Goal: Task Accomplishment & Management: Manage account settings

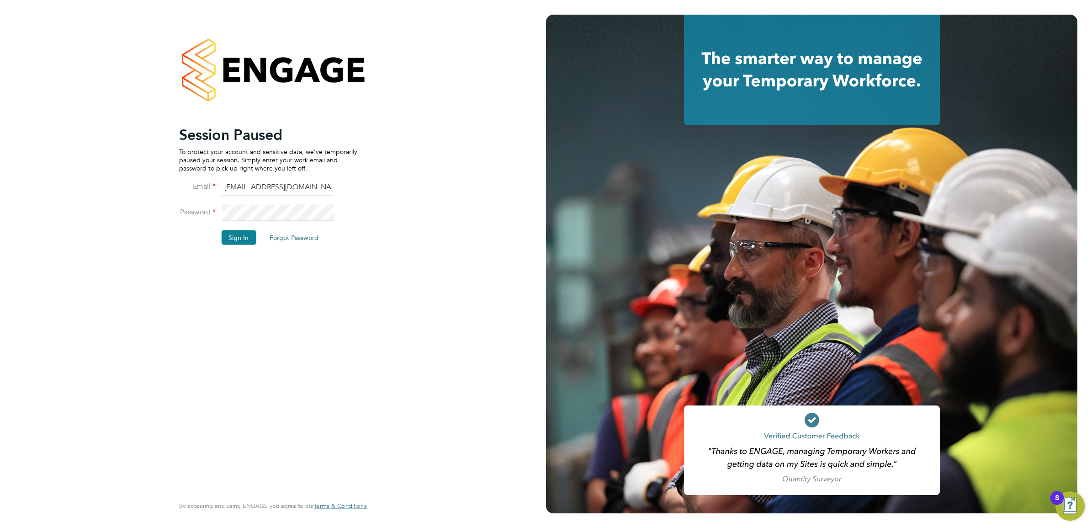
drag, startPoint x: 290, startPoint y: 184, endPoint x: 290, endPoint y: 190, distance: 6.9
click at [290, 184] on input "Isa.nawas@vistry.co.uk" at bounding box center [277, 187] width 113 height 16
click at [206, 231] on li "Sign In Forgot Password" at bounding box center [268, 242] width 178 height 24
click at [238, 235] on button "Sign In" at bounding box center [238, 237] width 35 height 15
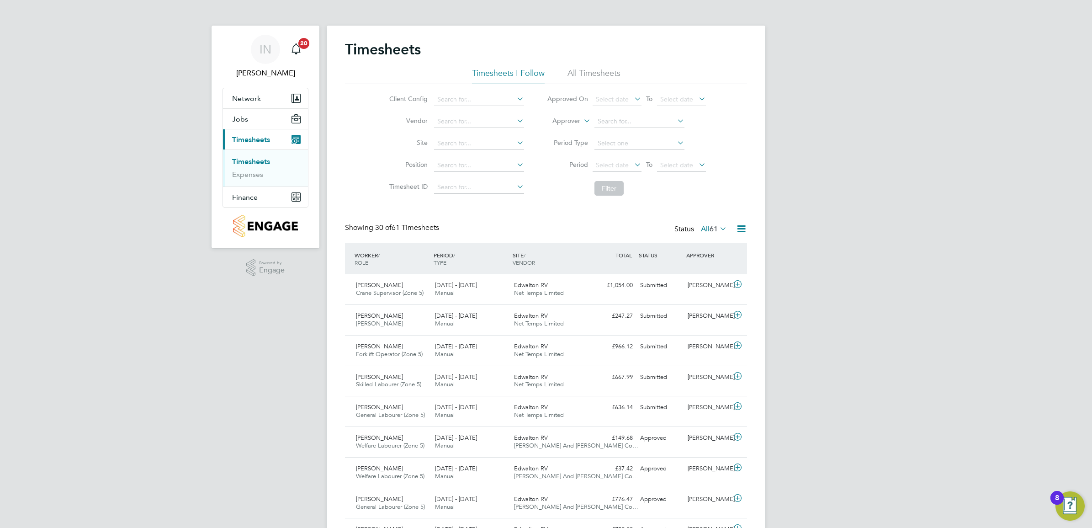
click at [449, 144] on input at bounding box center [479, 143] width 90 height 13
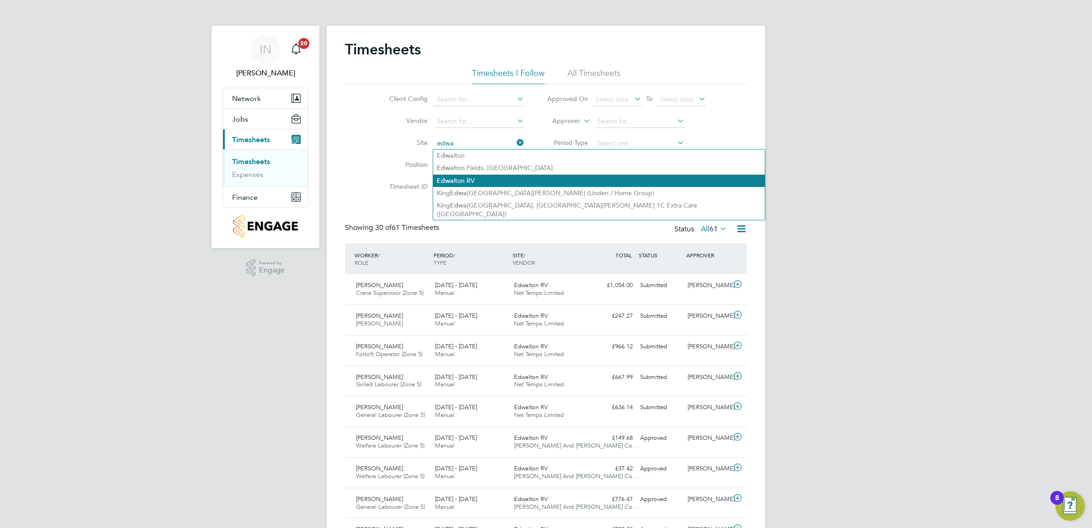
click at [480, 184] on li "Edwa lton RV" at bounding box center [599, 180] width 332 height 12
type input "Edwalton RV"
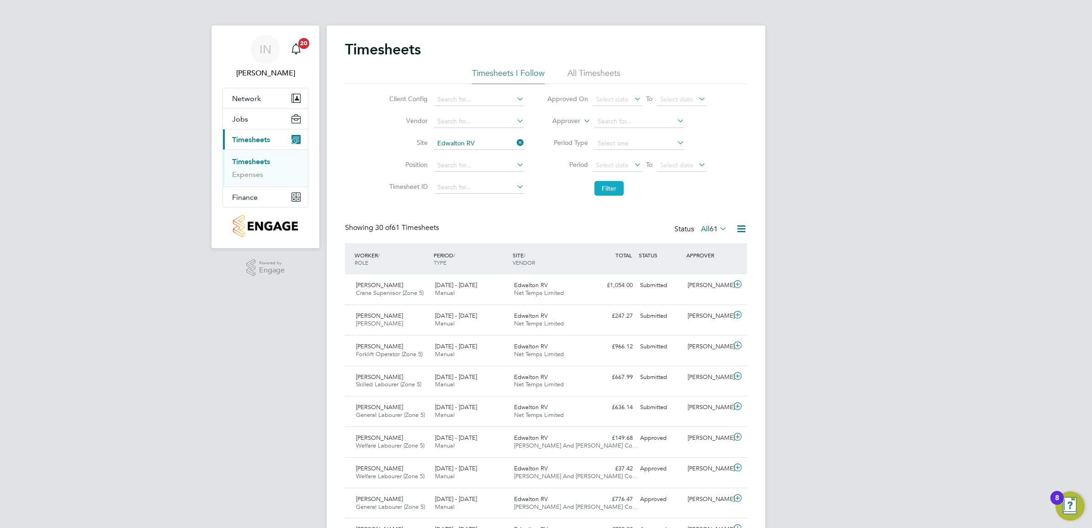
click at [608, 188] on button "Filter" at bounding box center [608, 188] width 29 height 15
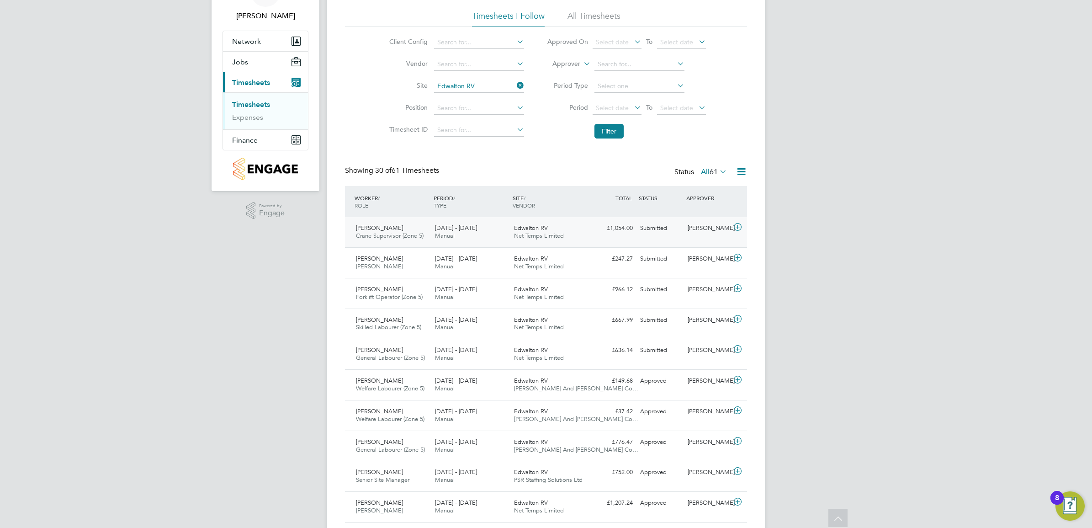
click at [723, 225] on div "[PERSON_NAME]" at bounding box center [708, 228] width 48 height 15
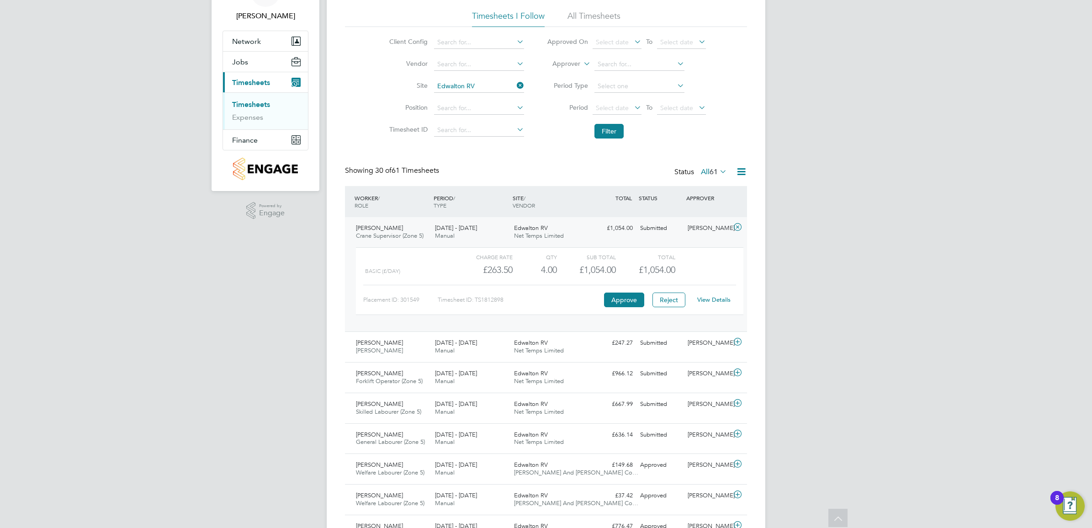
click at [709, 280] on div "Charge rate QTY Sub Total Total Basic (£/day) £263.50 4 4.00 4 £1,054.00 £1,054…" at bounding box center [549, 281] width 387 height 68
click at [725, 296] on link "View Details" at bounding box center [713, 300] width 33 height 8
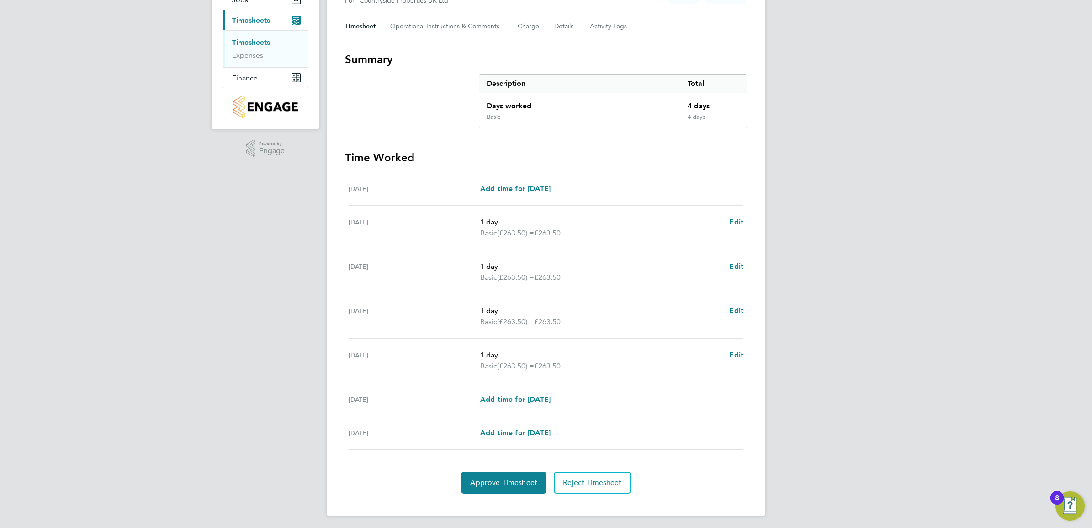
scroll to position [122, 0]
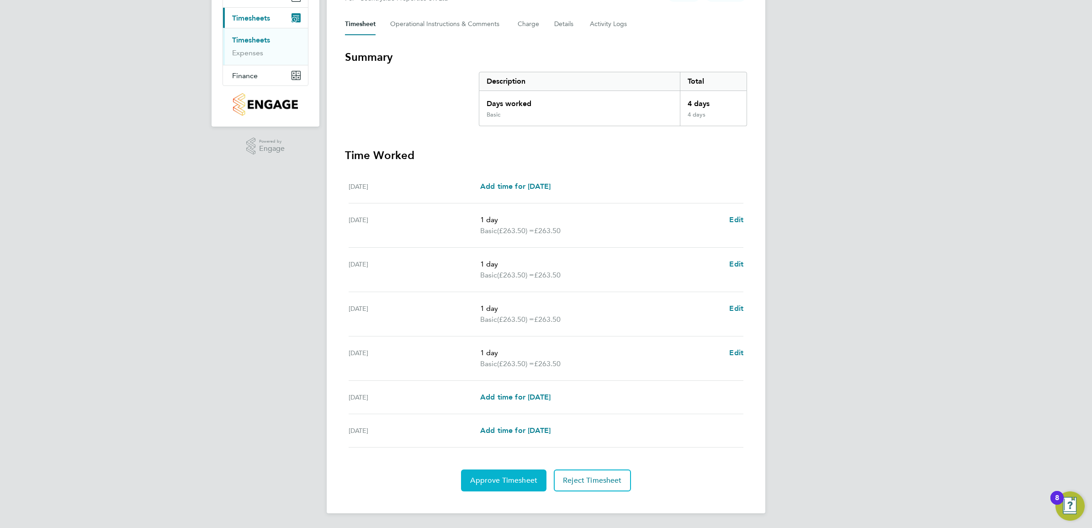
click at [506, 473] on button "Approve Timesheet" at bounding box center [503, 480] width 85 height 22
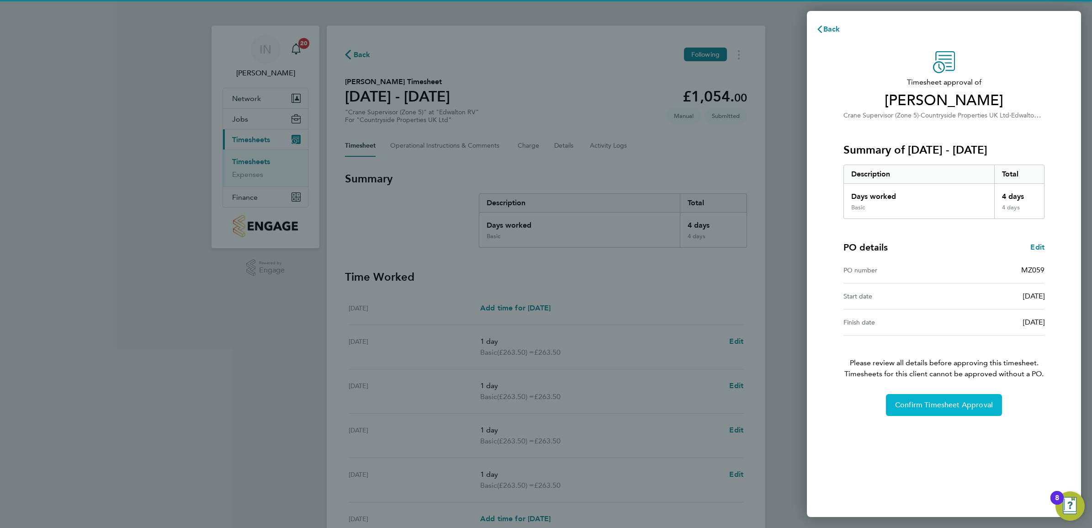
click at [931, 398] on button "Confirm Timesheet Approval" at bounding box center [944, 405] width 116 height 22
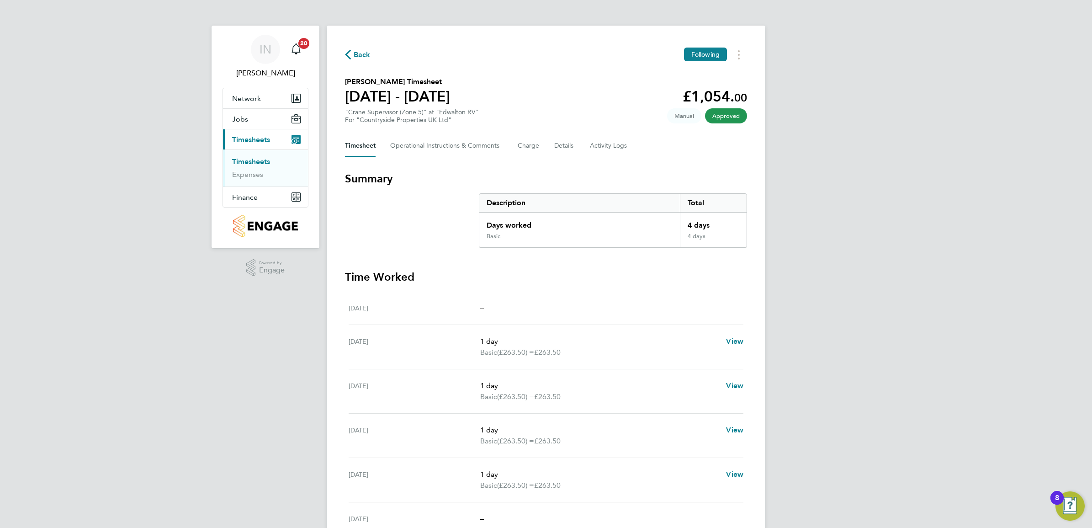
click at [350, 59] on span "button" at bounding box center [348, 55] width 6 height 10
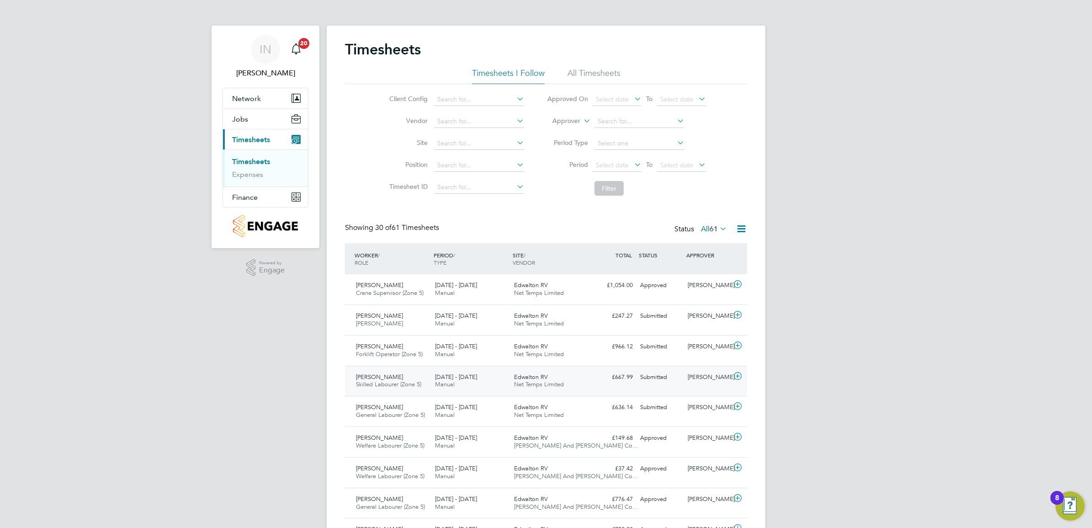
click at [529, 383] on span "Net Temps Limited" at bounding box center [539, 384] width 50 height 8
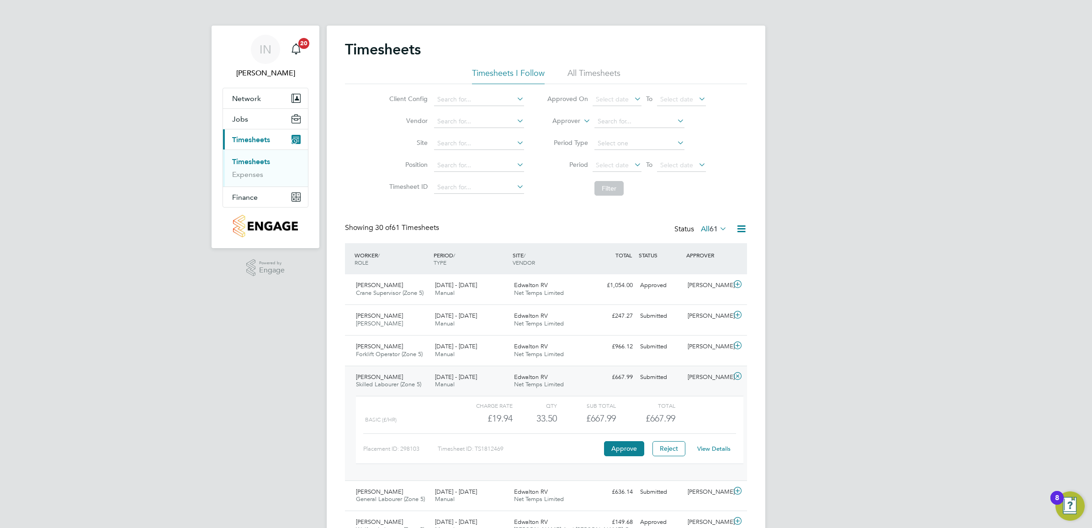
click at [709, 448] on link "View Details" at bounding box center [713, 448] width 33 height 8
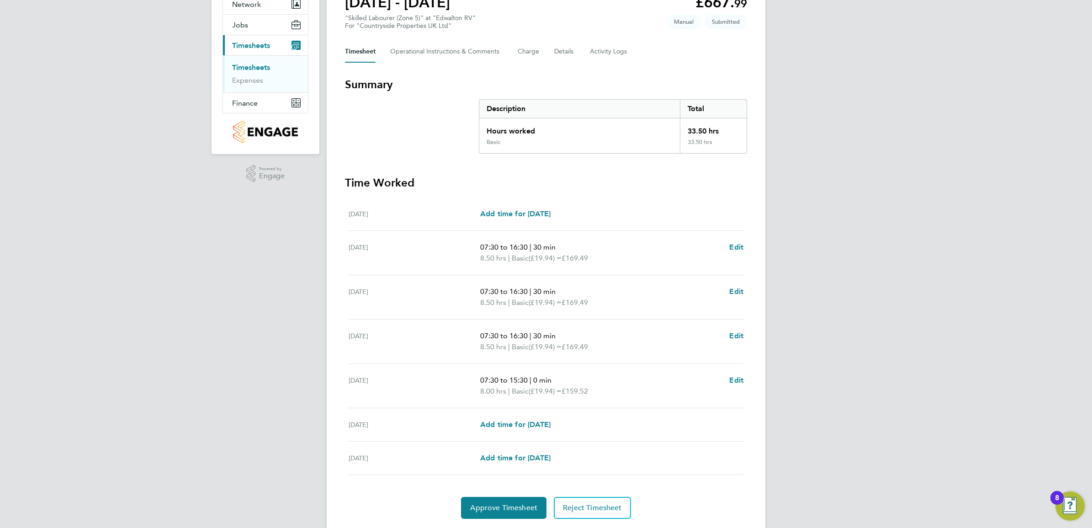
scroll to position [114, 0]
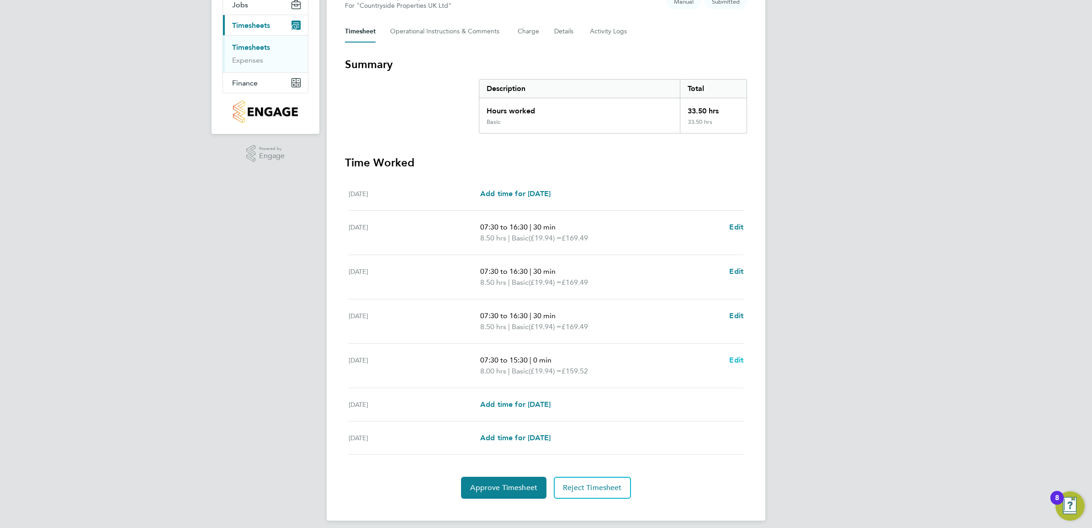
click at [739, 364] on span "Edit" at bounding box center [736, 359] width 14 height 9
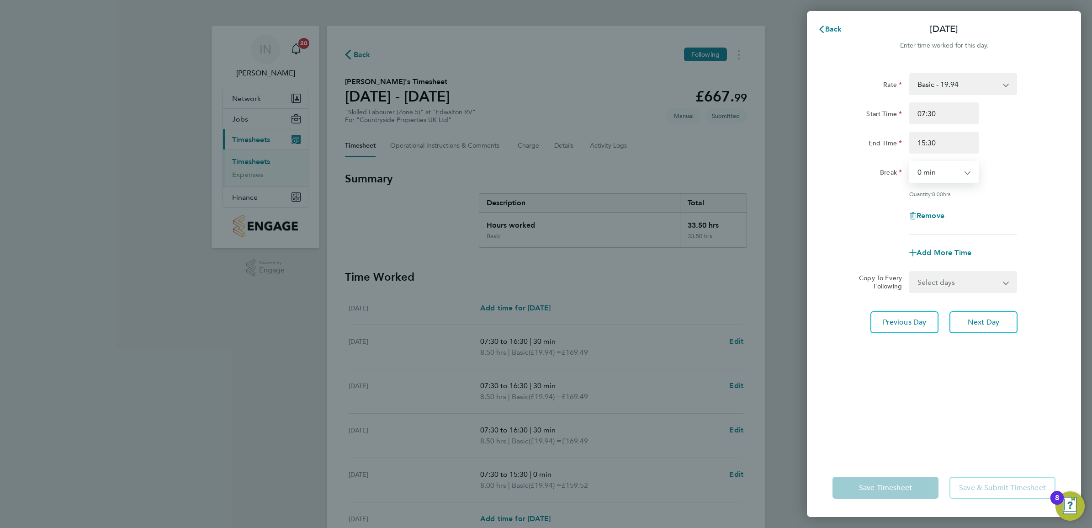
click at [964, 174] on select "0 min 15 min 30 min 45 min 60 min 75 min 90 min" at bounding box center [938, 172] width 57 height 20
select select "30"
click at [910, 162] on select "0 min 15 min 30 min 45 min 60 min 75 min 90 min" at bounding box center [938, 172] width 57 height 20
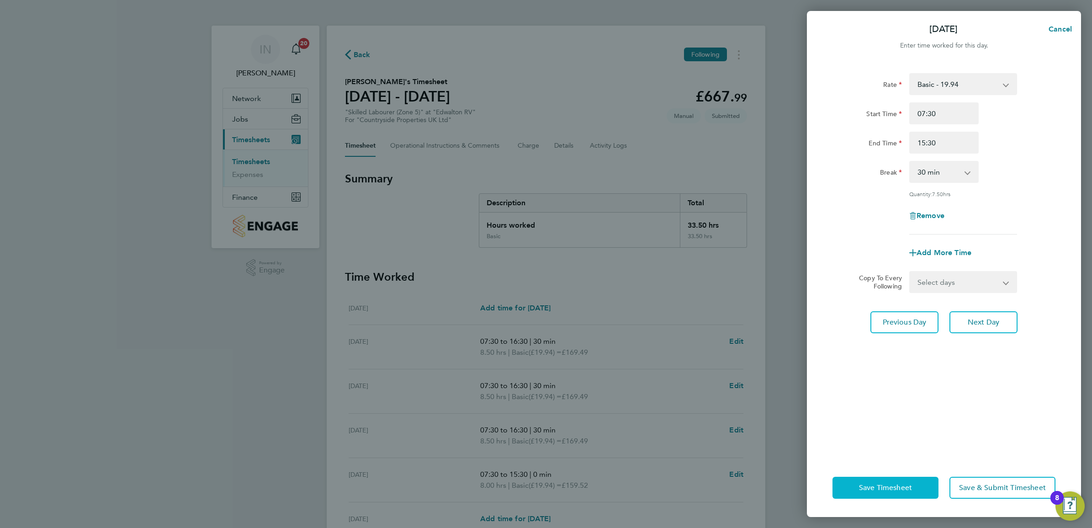
click at [900, 494] on button "Save Timesheet" at bounding box center [885, 487] width 106 height 22
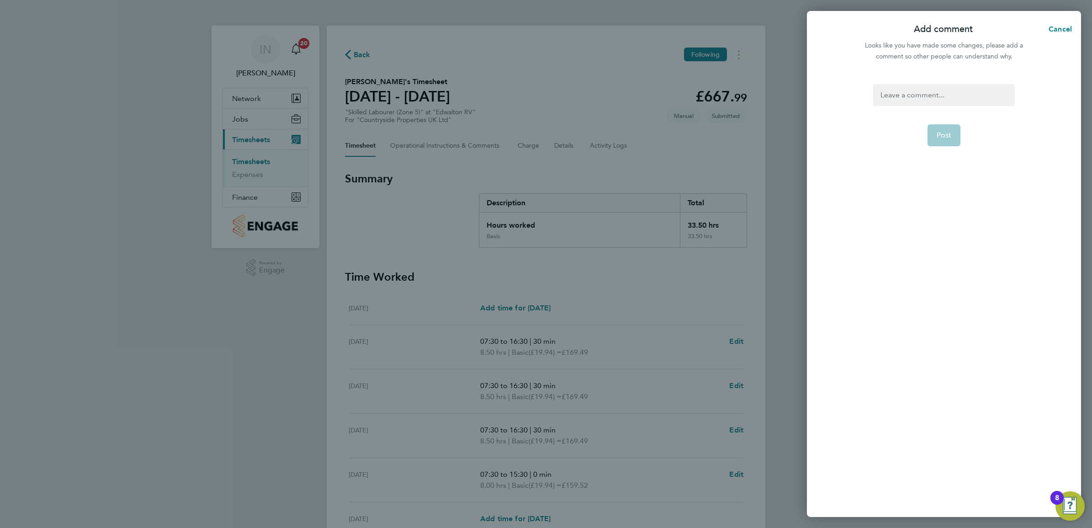
click at [937, 101] on div at bounding box center [943, 95] width 141 height 22
click at [946, 139] on button "Post" at bounding box center [943, 135] width 33 height 22
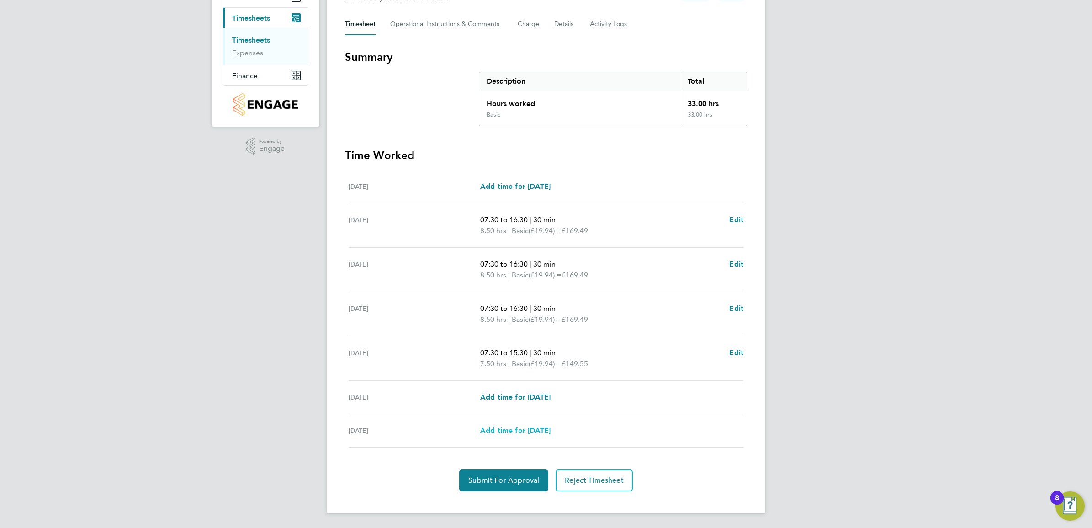
scroll to position [122, 0]
click at [467, 478] on button "Submit For Approval" at bounding box center [503, 480] width 89 height 22
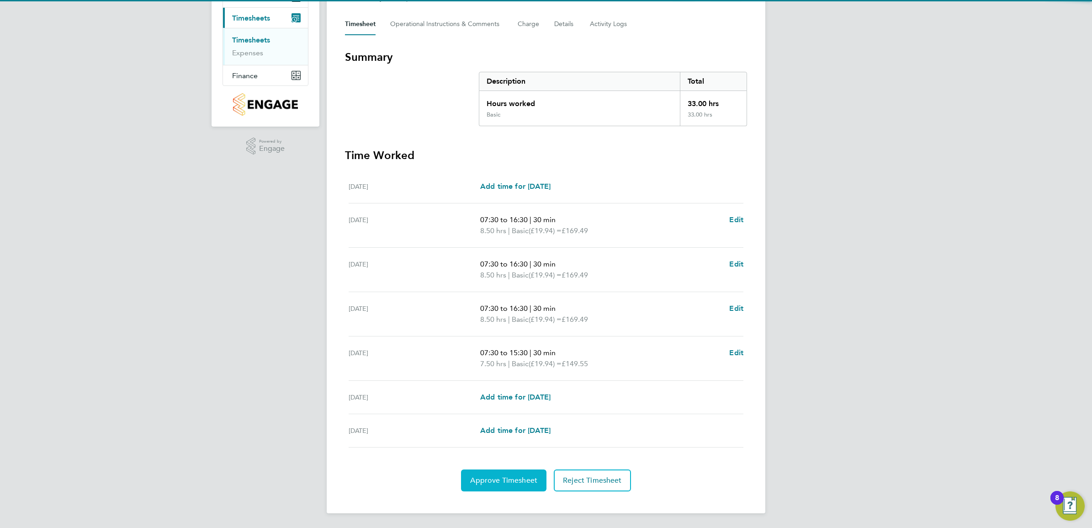
click at [476, 478] on span "Approve Timesheet" at bounding box center [503, 480] width 67 height 9
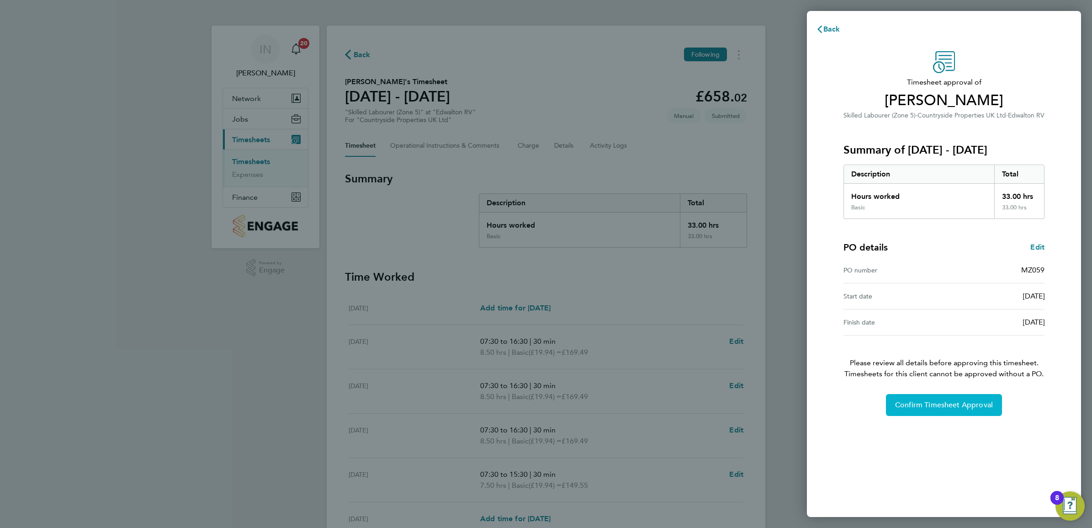
click at [921, 396] on button "Confirm Timesheet Approval" at bounding box center [944, 405] width 116 height 22
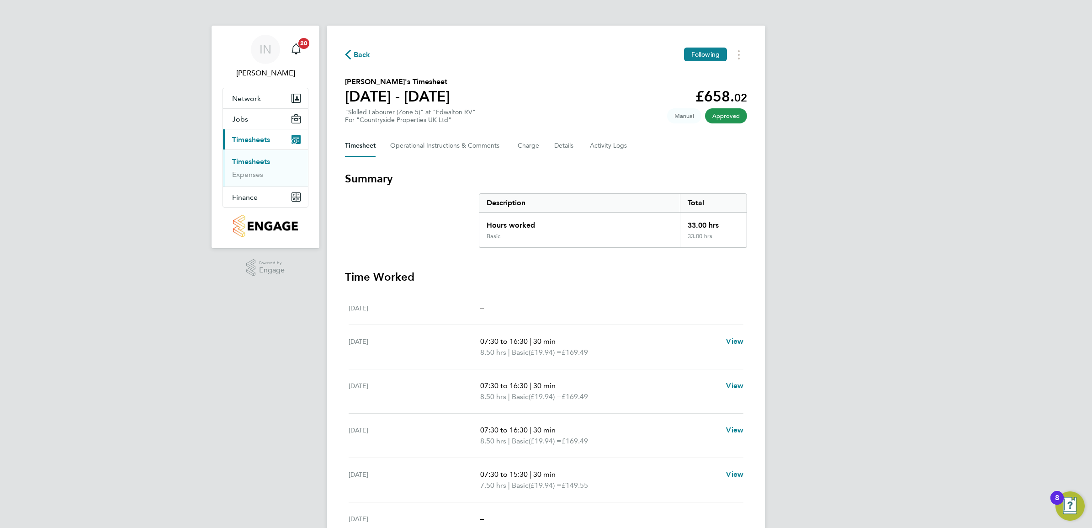
click at [368, 58] on span "Back" at bounding box center [362, 54] width 17 height 11
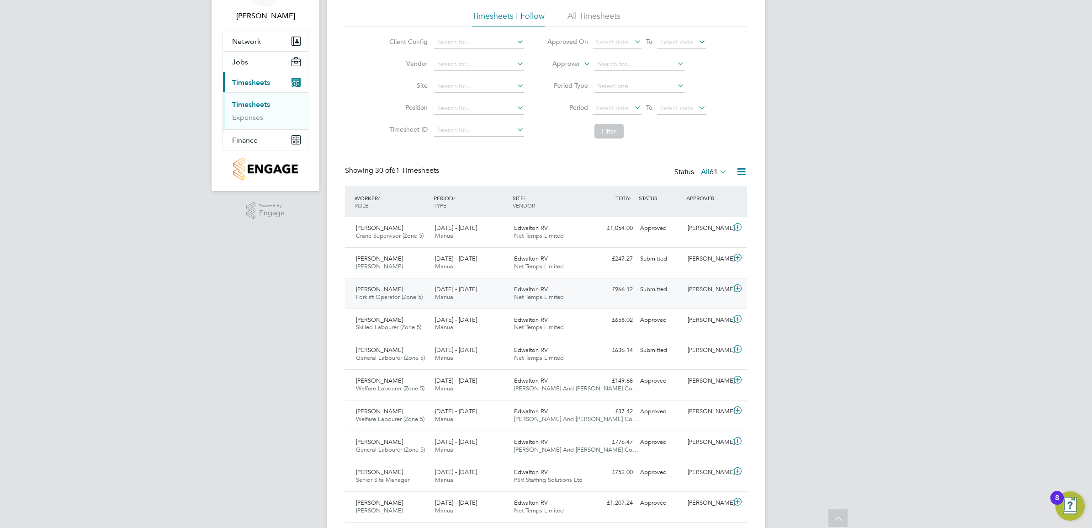
click at [550, 291] on div "Edwalton RV Net Temps Limited" at bounding box center [549, 293] width 79 height 23
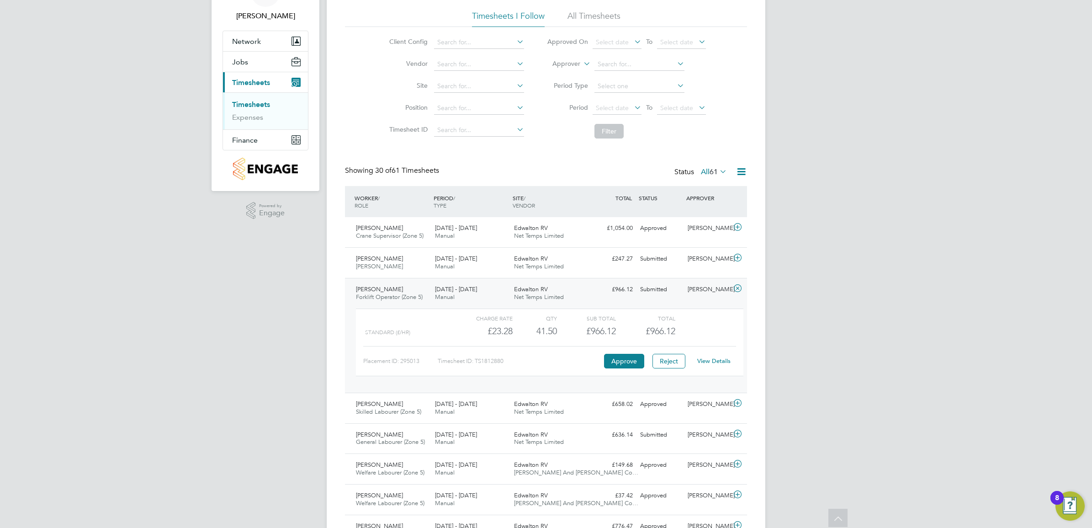
click at [705, 362] on link "View Details" at bounding box center [713, 361] width 33 height 8
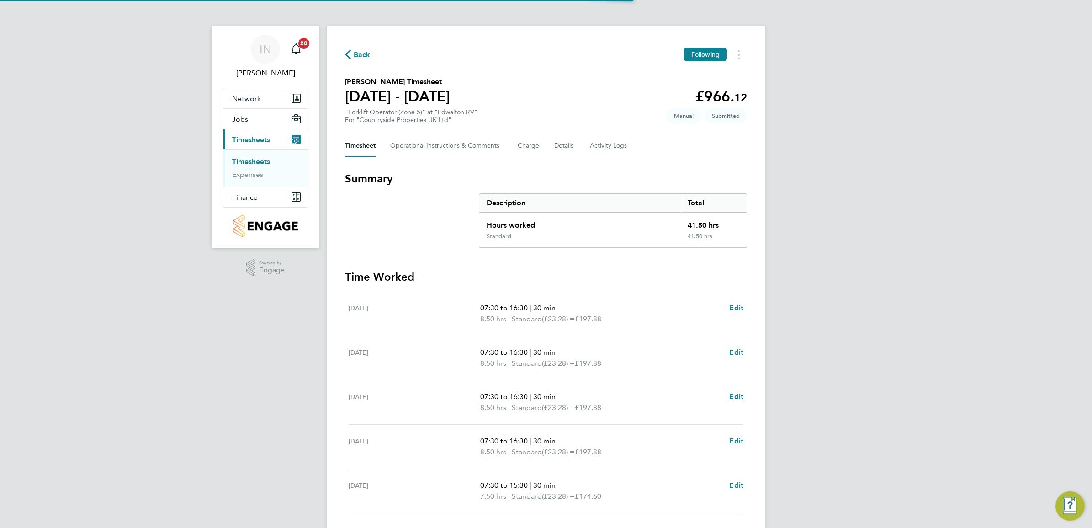
scroll to position [57, 0]
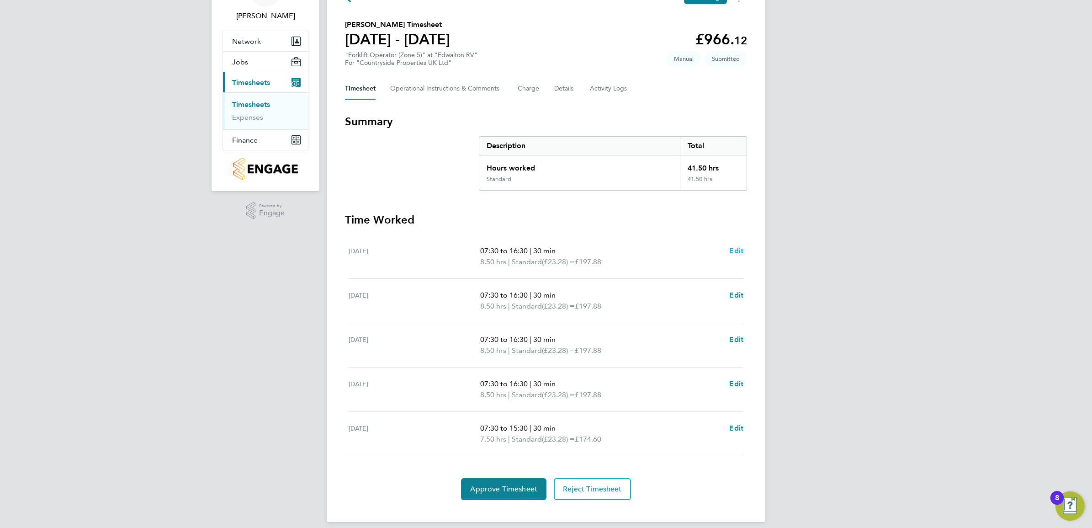
click at [732, 254] on span "Edit" at bounding box center [736, 250] width 14 height 9
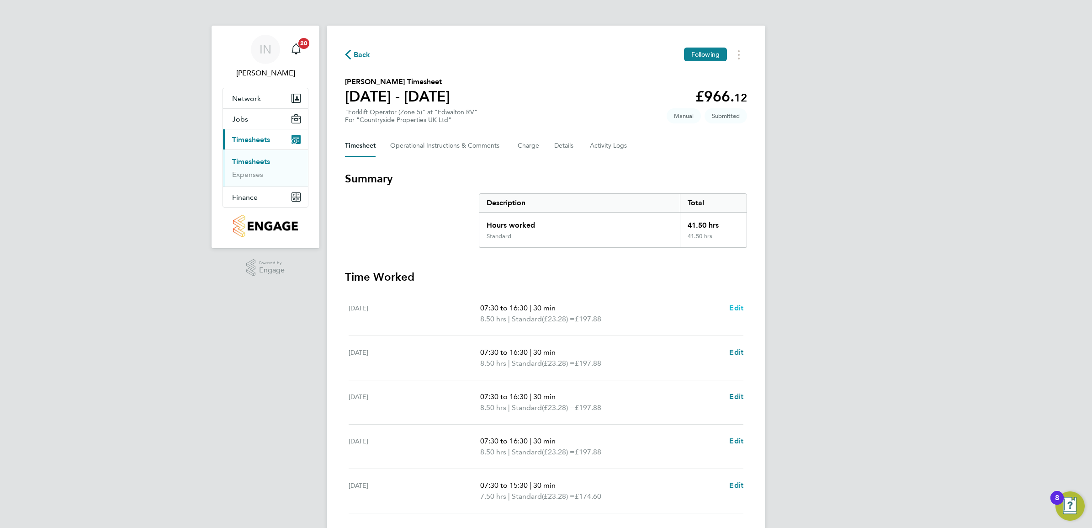
select select "30"
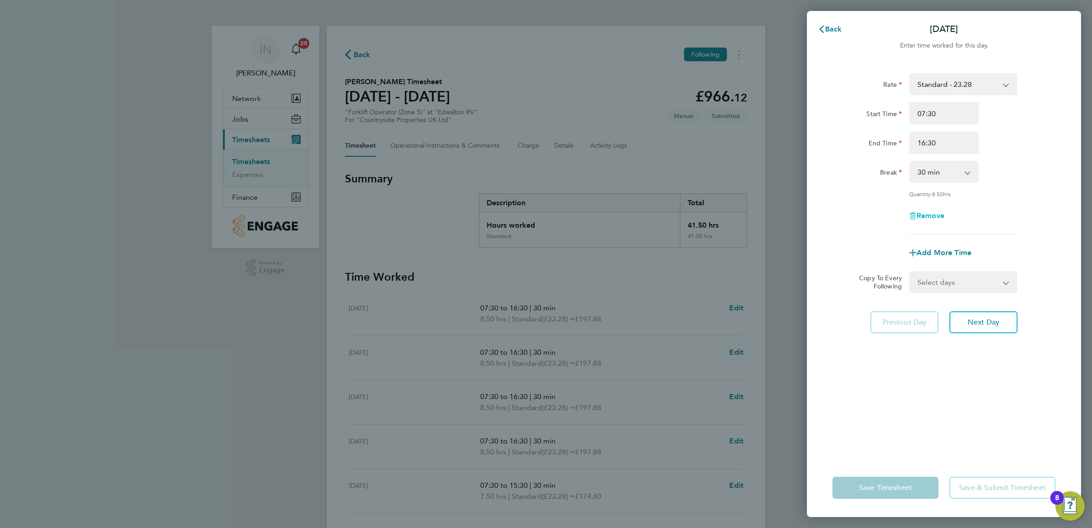
click at [921, 216] on span "Remove" at bounding box center [930, 215] width 28 height 9
select select "null"
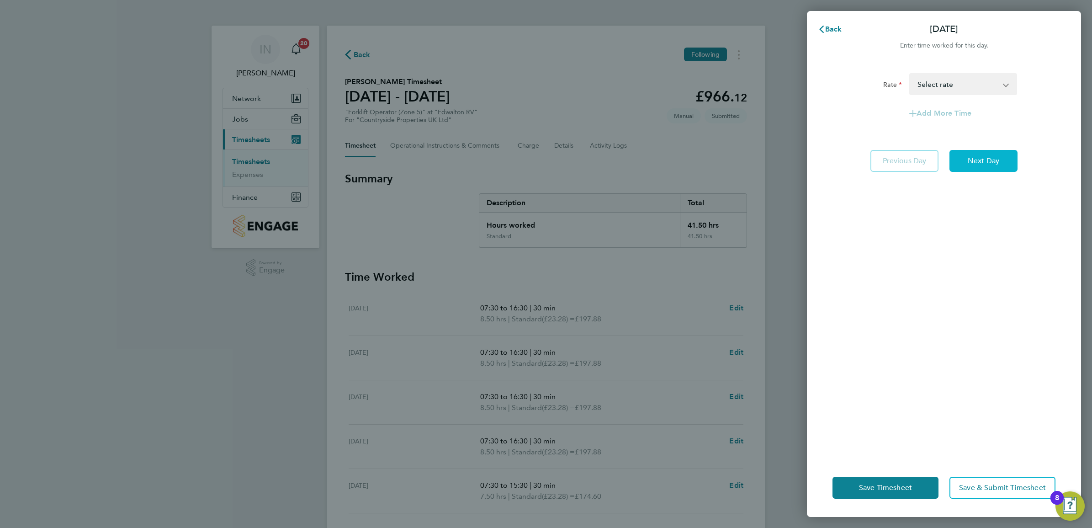
click at [966, 168] on button "Next Day" at bounding box center [983, 161] width 68 height 22
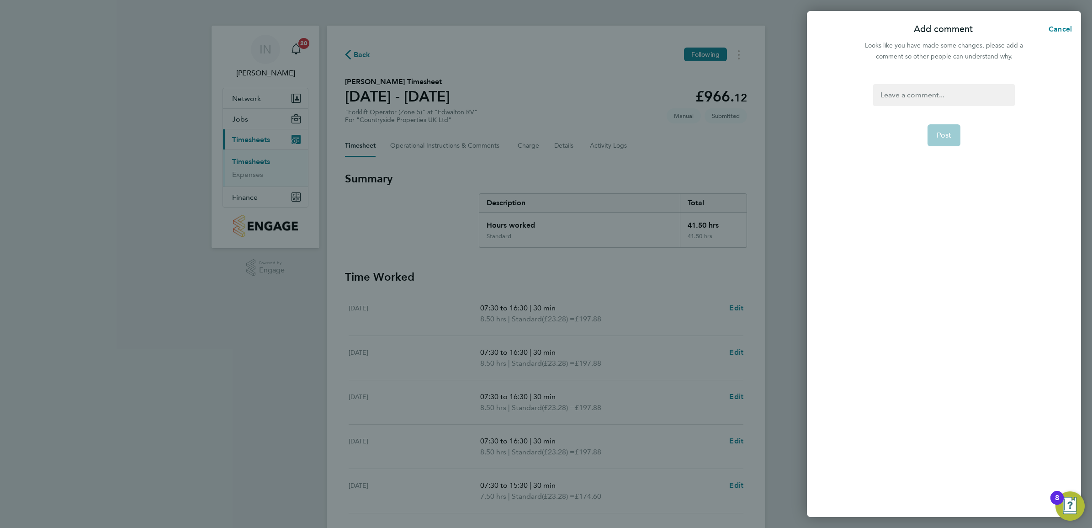
click at [921, 90] on div at bounding box center [943, 95] width 141 height 22
click at [896, 95] on div "Didnt work [DATE]" at bounding box center [943, 95] width 141 height 22
click at [889, 96] on div "Didnt work [DATE]" at bounding box center [943, 95] width 141 height 22
click at [947, 135] on span "Post" at bounding box center [943, 135] width 15 height 9
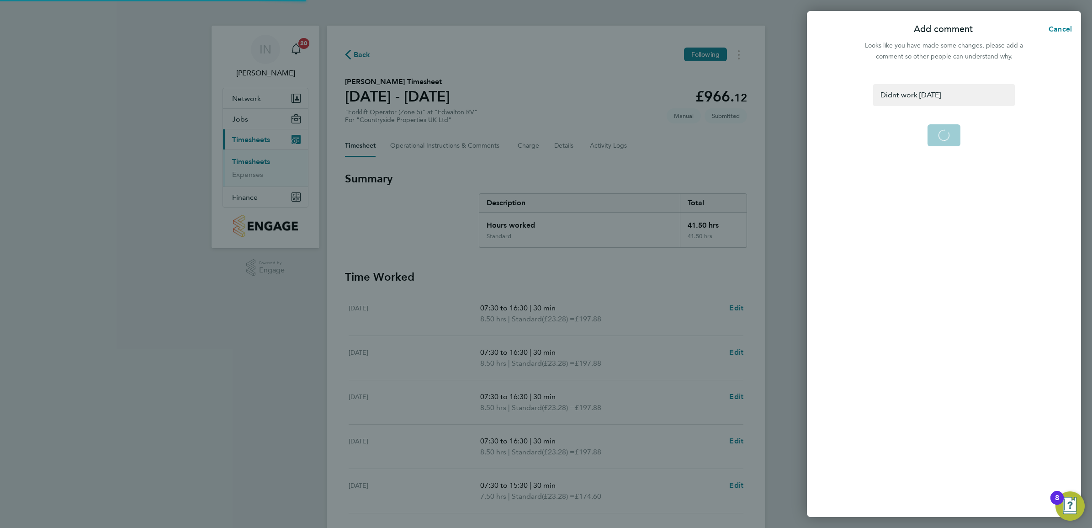
select select "30"
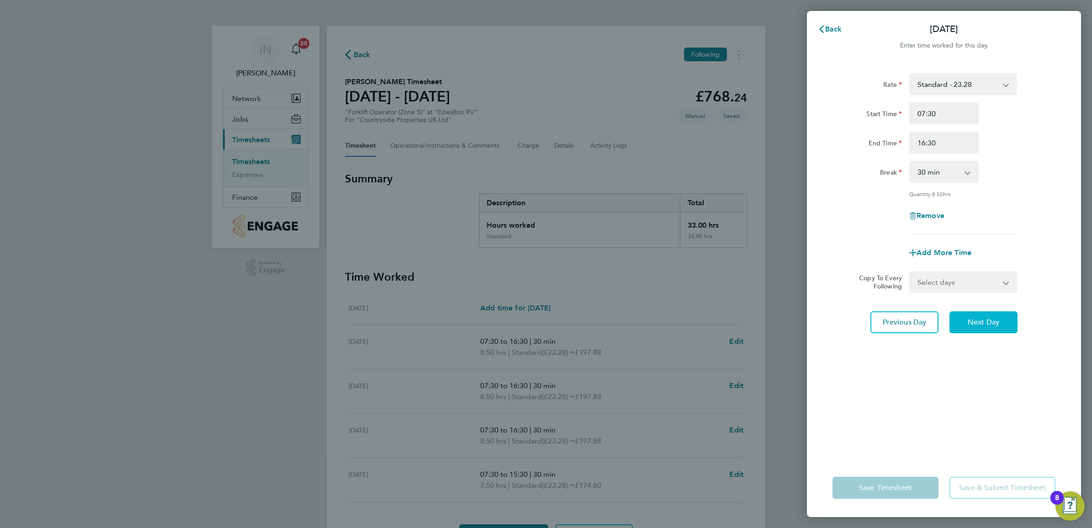
click at [970, 324] on span "Next Day" at bounding box center [983, 321] width 32 height 9
select select "30"
click at [970, 324] on span "Next Day" at bounding box center [983, 321] width 32 height 9
select select "30"
click at [1004, 322] on button "Next Day" at bounding box center [983, 322] width 68 height 22
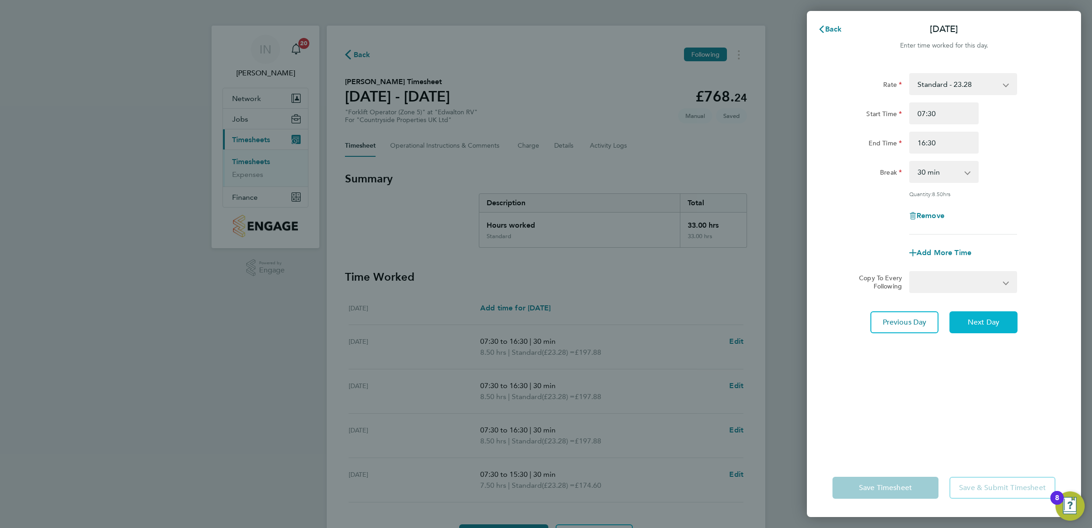
select select "30"
click at [948, 144] on input "15:30" at bounding box center [943, 143] width 69 height 22
type input "13:00"
click at [1015, 162] on div "Break 0 min 15 min 30 min 45 min 60 min 75 min 90 min" at bounding box center [944, 172] width 230 height 22
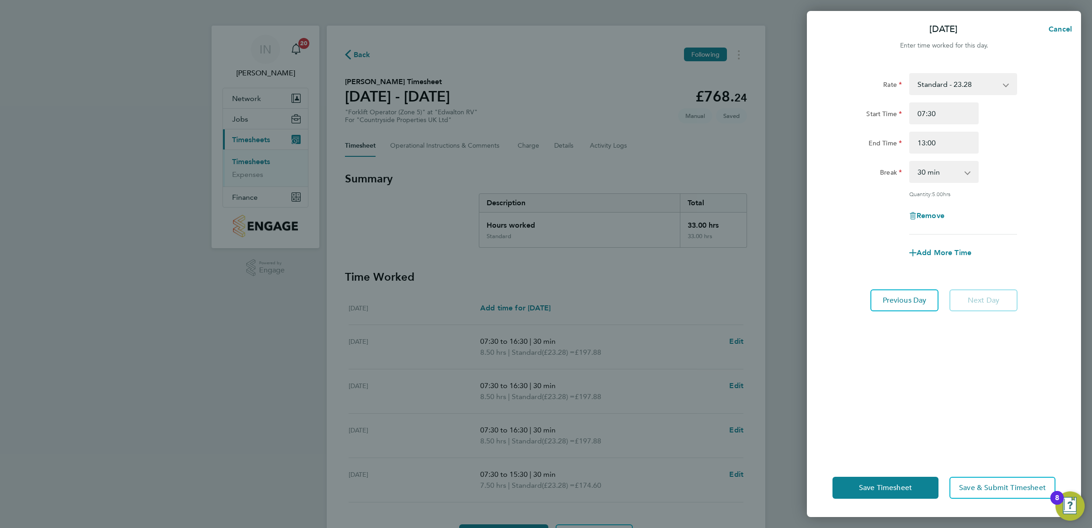
click at [967, 171] on app-icon-cross-button at bounding box center [972, 172] width 11 height 20
click at [965, 173] on select "0 min 15 min 30 min 45 min 60 min 75 min 90 min" at bounding box center [938, 172] width 57 height 20
select select "0"
click at [910, 162] on select "0 min 15 min 30 min 45 min 60 min 75 min 90 min" at bounding box center [938, 172] width 57 height 20
click at [962, 200] on div "Rate Standard - 23.28 Start Time 07:30 End Time 13:00 Break 0 min 15 min 30 min…" at bounding box center [943, 153] width 223 height 161
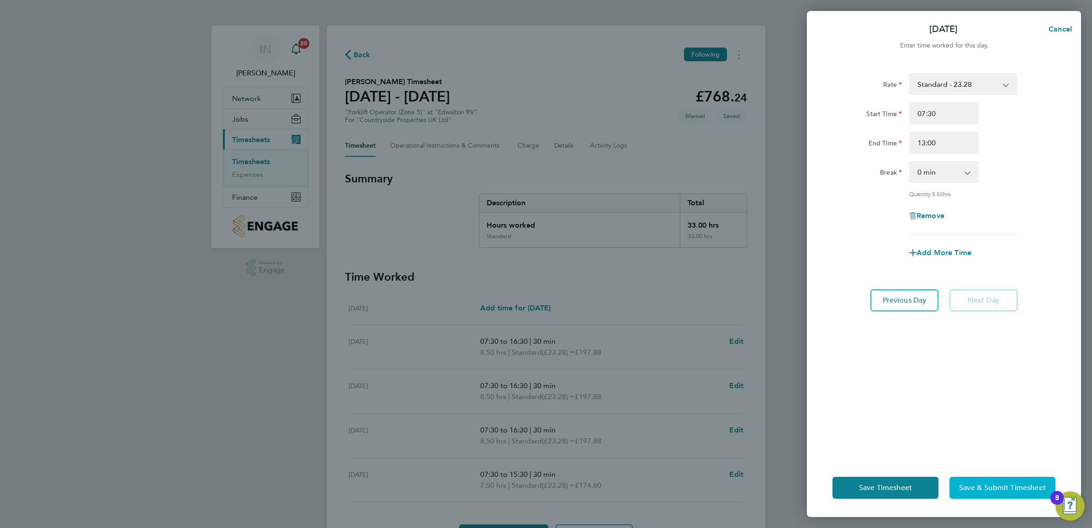
click at [992, 486] on span "Save & Submit Timesheet" at bounding box center [1002, 487] width 87 height 9
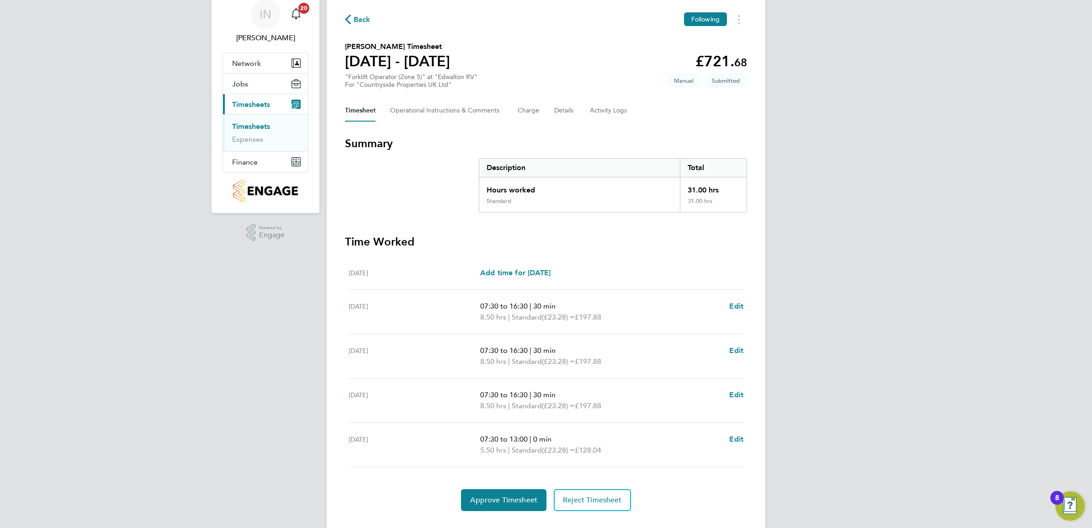
scroll to position [55, 0]
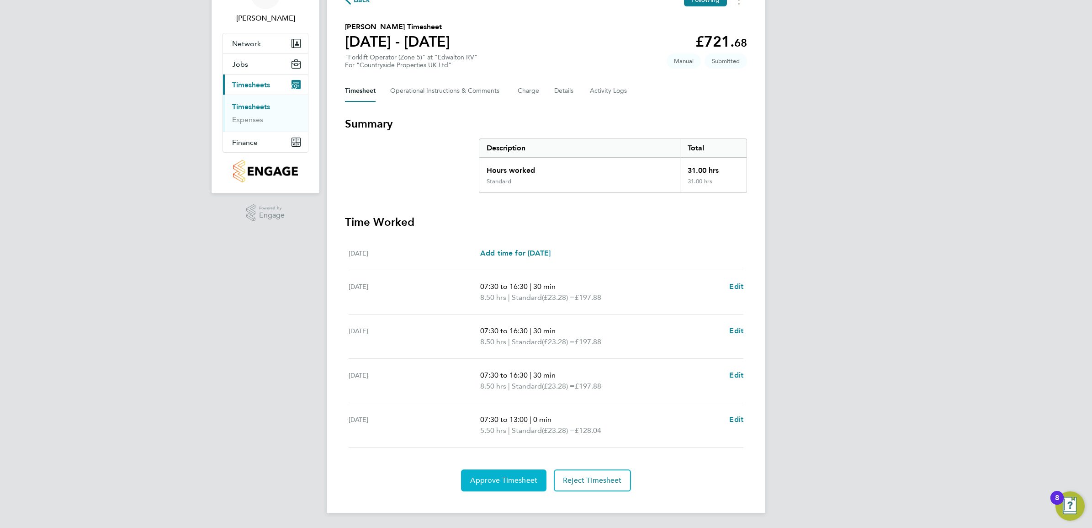
click at [494, 480] on span "Approve Timesheet" at bounding box center [503, 480] width 67 height 9
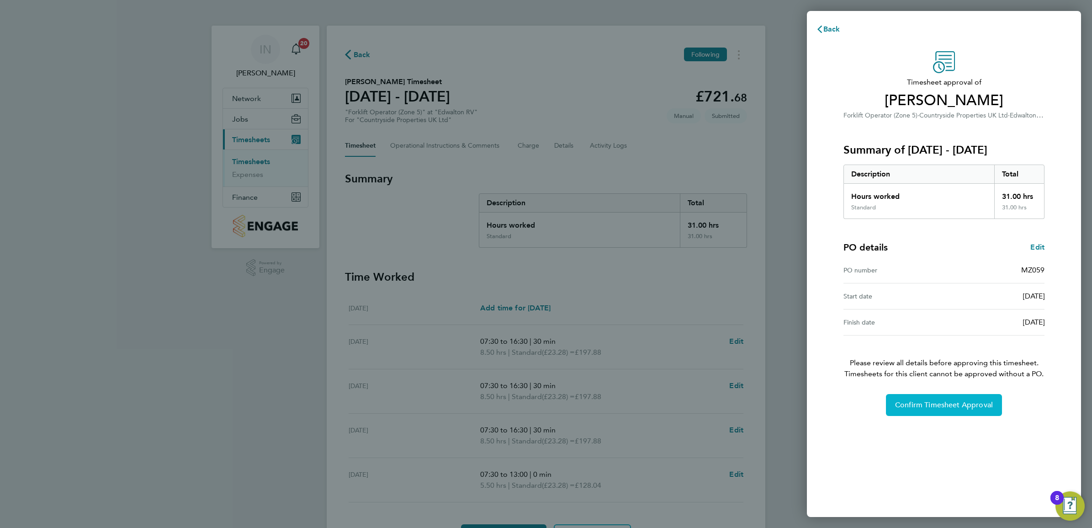
click at [923, 412] on button "Confirm Timesheet Approval" at bounding box center [944, 405] width 116 height 22
